Goal: Information Seeking & Learning: Learn about a topic

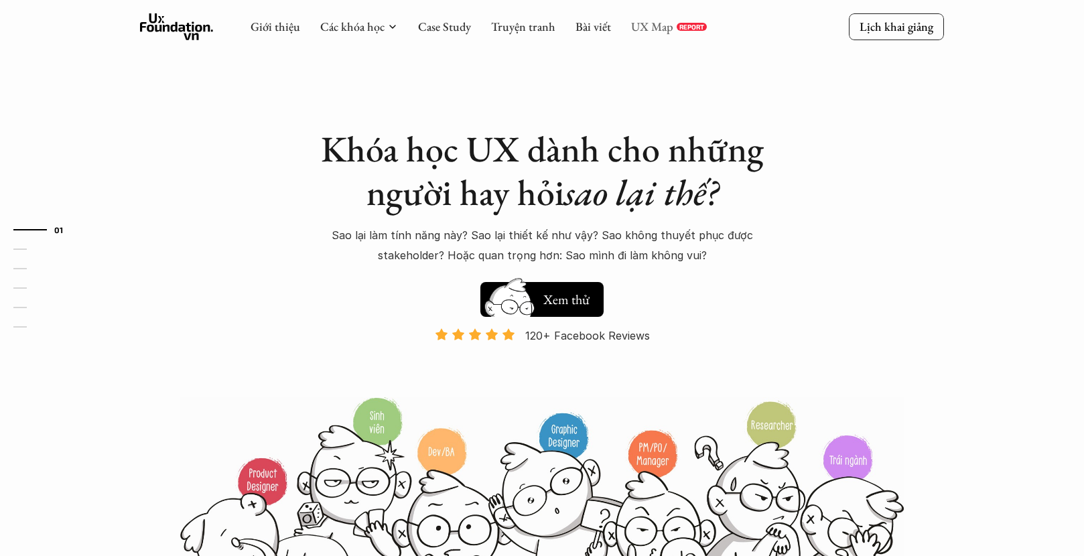
click at [640, 19] on link "UX Map" at bounding box center [652, 26] width 42 height 15
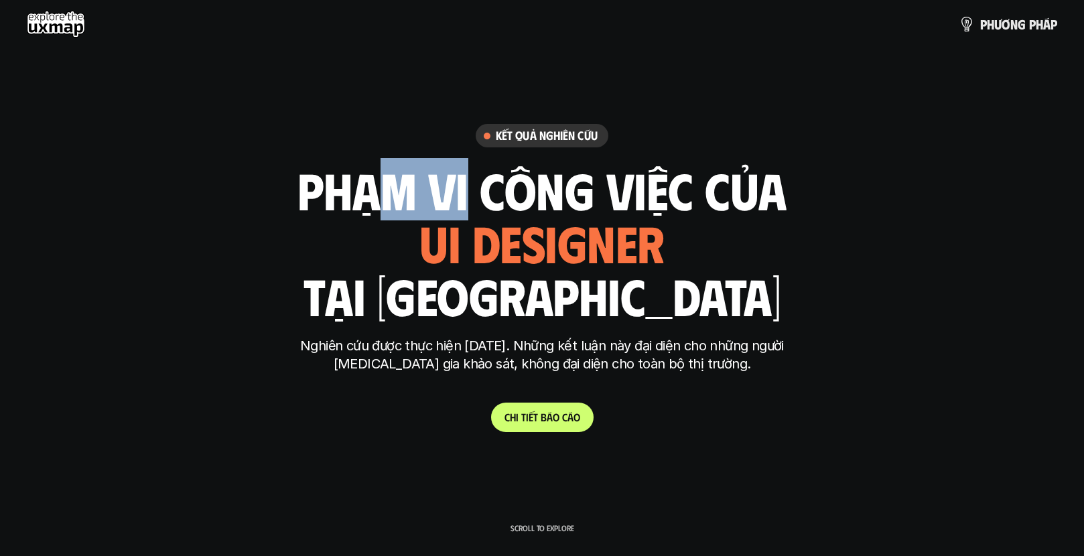
drag, startPoint x: 456, startPoint y: 200, endPoint x: 607, endPoint y: 293, distance: 177.3
click at [607, 293] on div "phạm vi công việc của ui designer ui/ux designer product designer [DEMOGRAPHIC_…" at bounding box center [542, 242] width 489 height 157
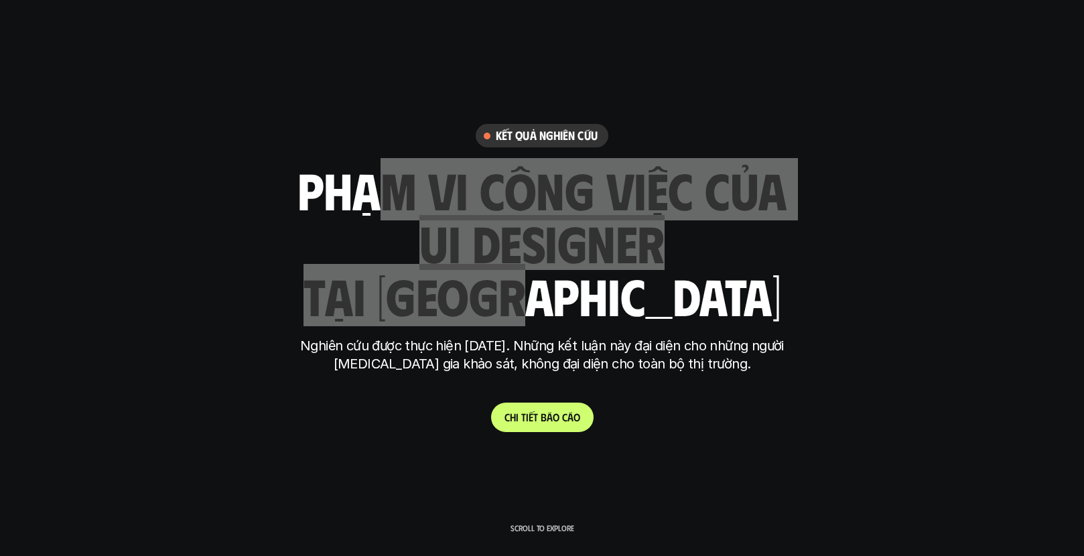
scroll to position [369, 0]
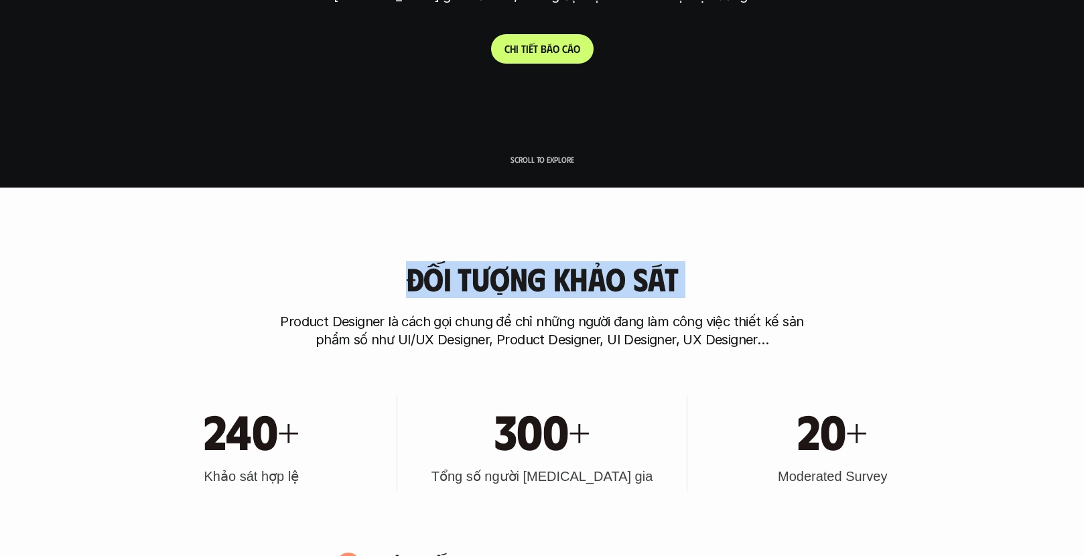
drag, startPoint x: 405, startPoint y: 273, endPoint x: 722, endPoint y: 281, distance: 317.1
click at [723, 281] on div "Đối tượng khảo sát Product Designer là cách gọi chung để chỉ những người đang l…" at bounding box center [542, 305] width 858 height 88
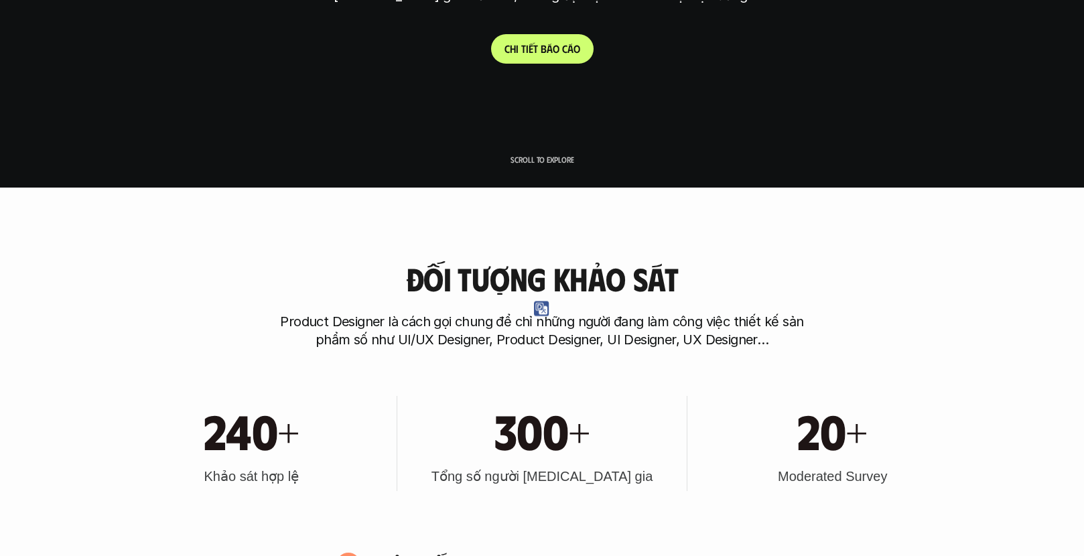
click at [942, 331] on div "Đối tượng khảo sát Product Designer là cách gọi chung để chỉ những người đang l…" at bounding box center [542, 305] width 858 height 88
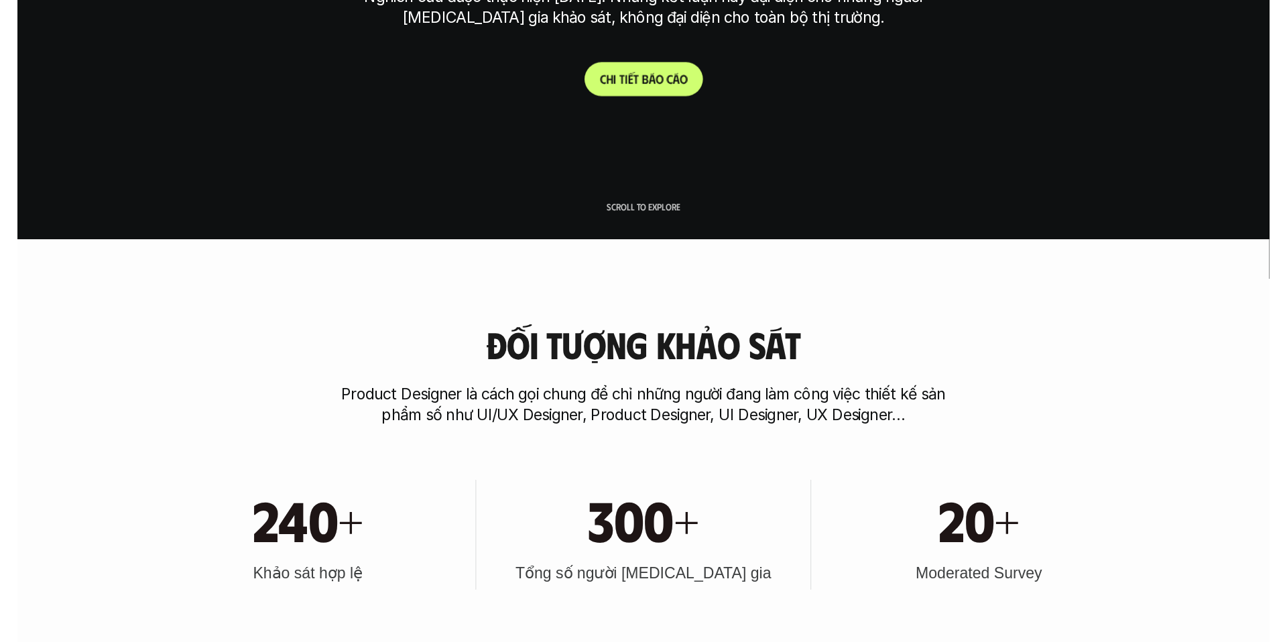
scroll to position [0, 0]
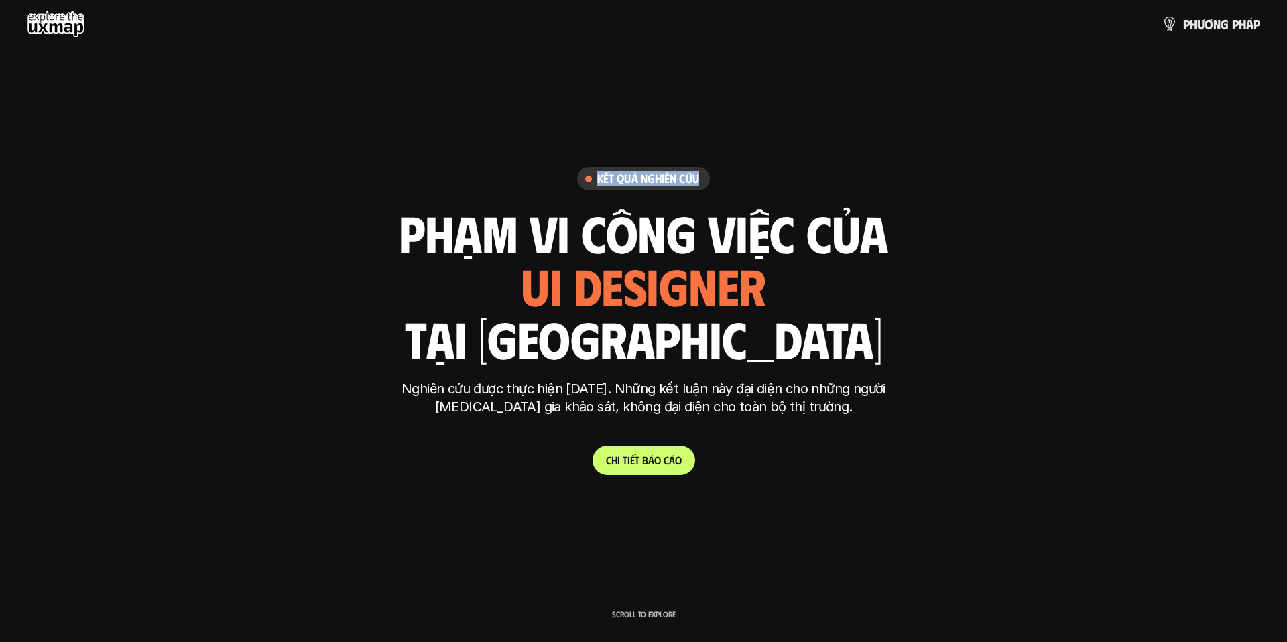
drag, startPoint x: 597, startPoint y: 178, endPoint x: 721, endPoint y: 186, distance: 124.2
click at [721, 186] on div "Kết quả nghiên cứu phạm vi công việc của ui designer ui/ux designer product des…" at bounding box center [643, 321] width 503 height 308
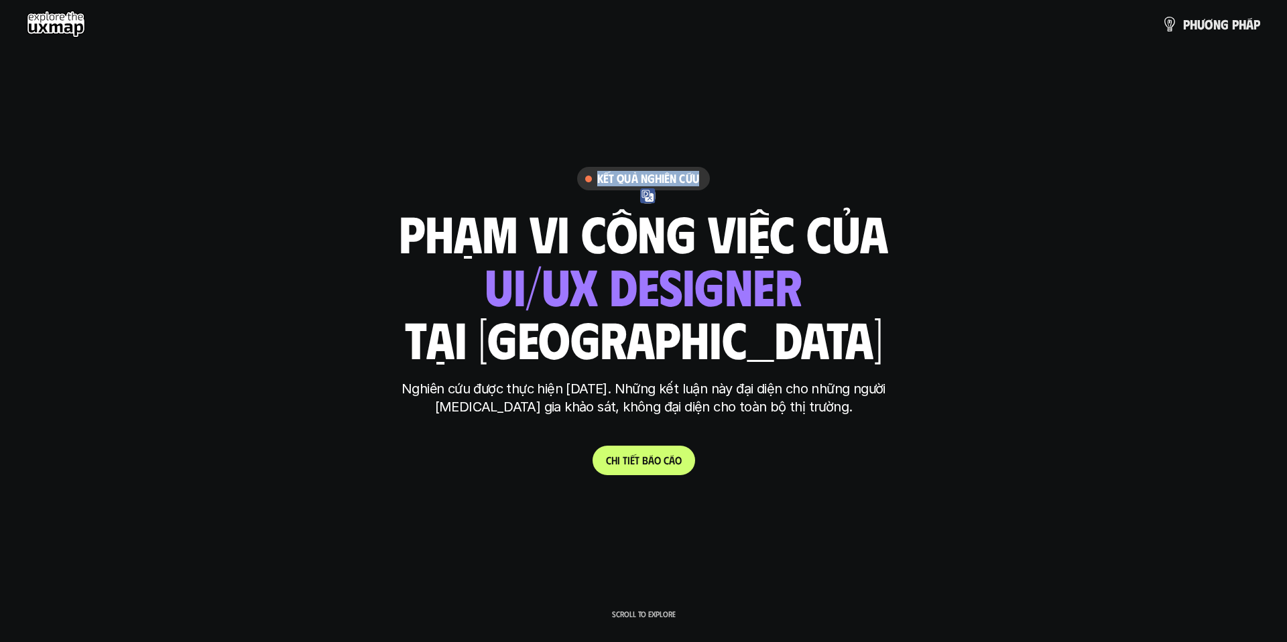
click at [680, 177] on h6 "Kết quả nghiên cứu" at bounding box center [648, 178] width 102 height 15
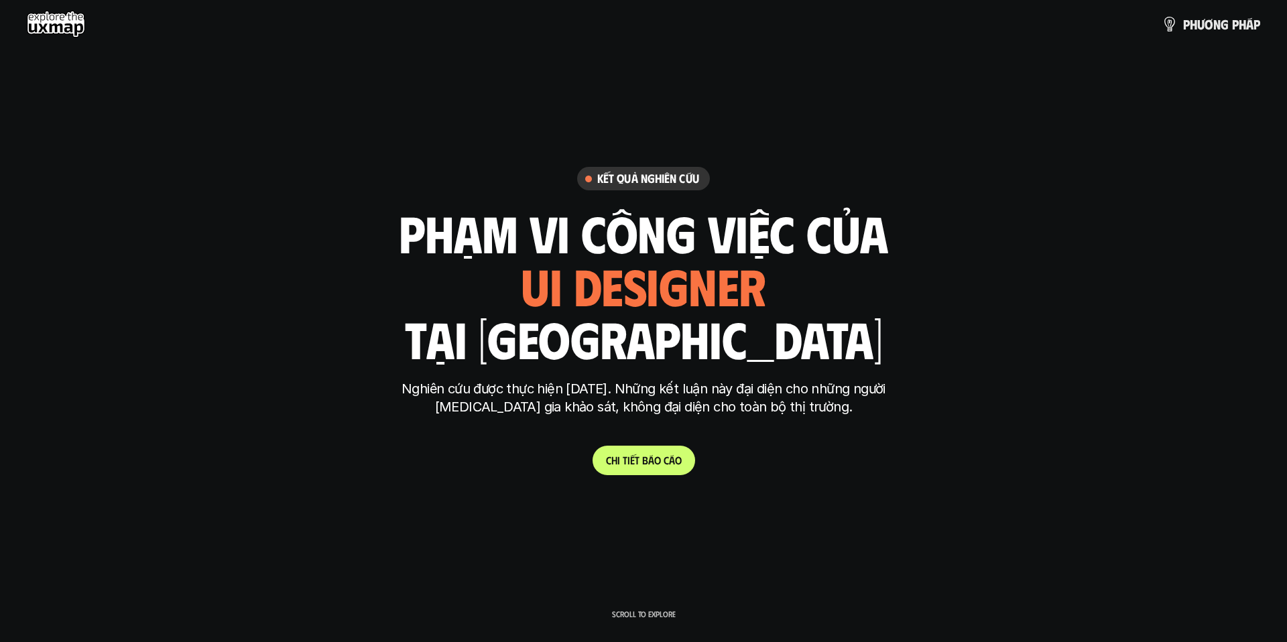
click at [52, 25] on use at bounding box center [56, 24] width 58 height 27
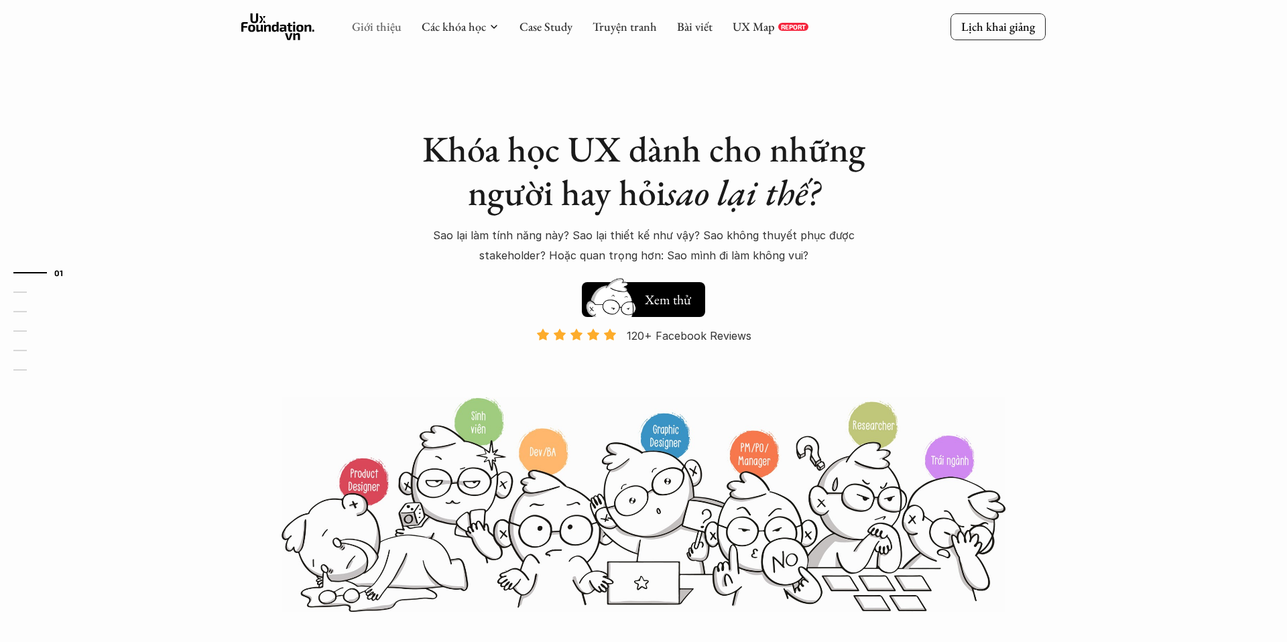
click at [382, 30] on link "Giới thiệu" at bounding box center [377, 26] width 50 height 15
